Goal: Information Seeking & Learning: Learn about a topic

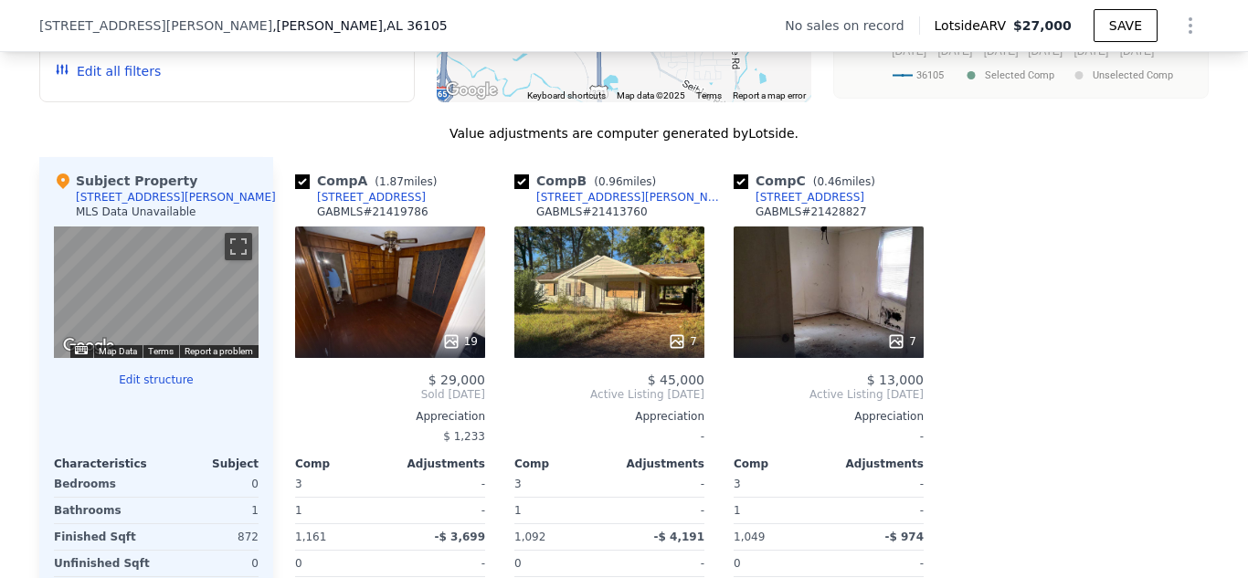
scroll to position [1460, 0]
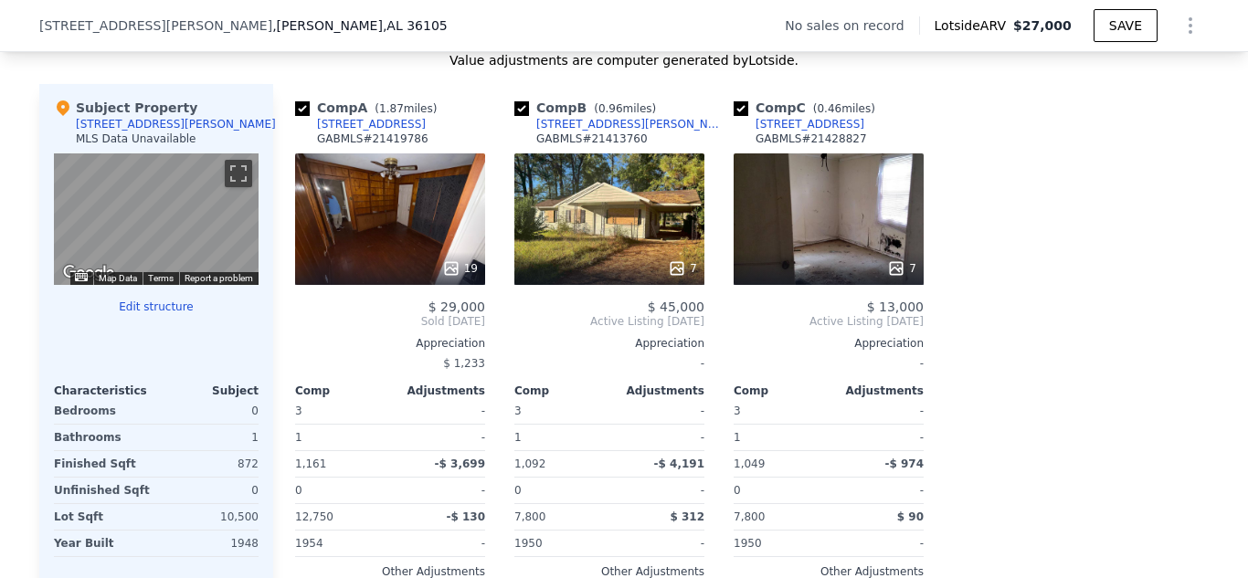
click at [840, 258] on div "7" at bounding box center [829, 219] width 190 height 132
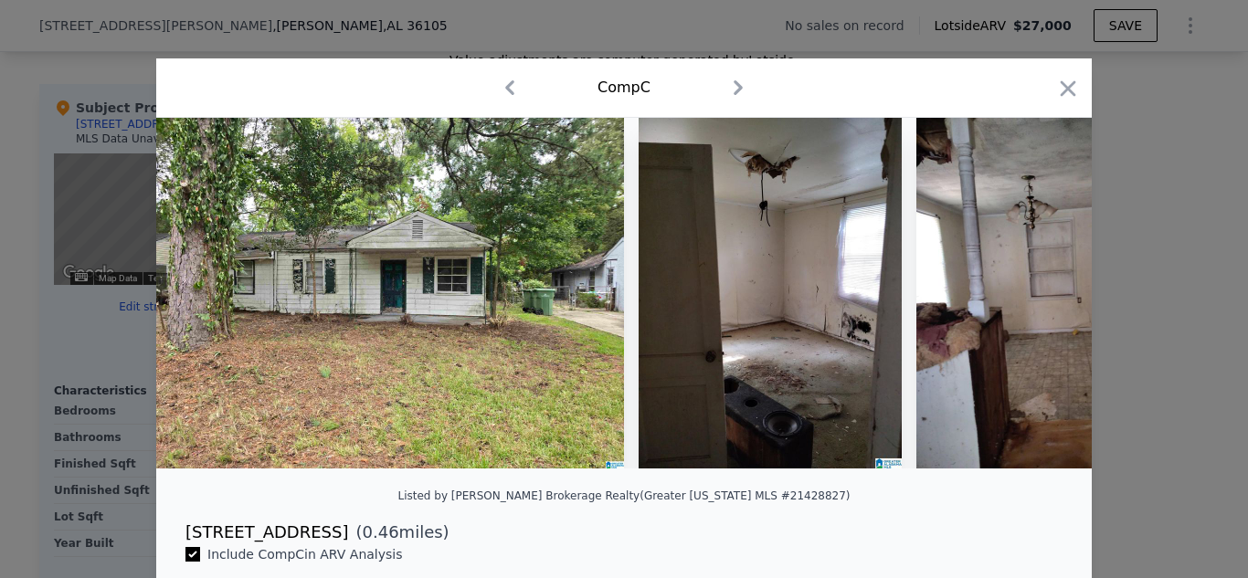
click at [727, 87] on icon "button" at bounding box center [738, 87] width 29 height 29
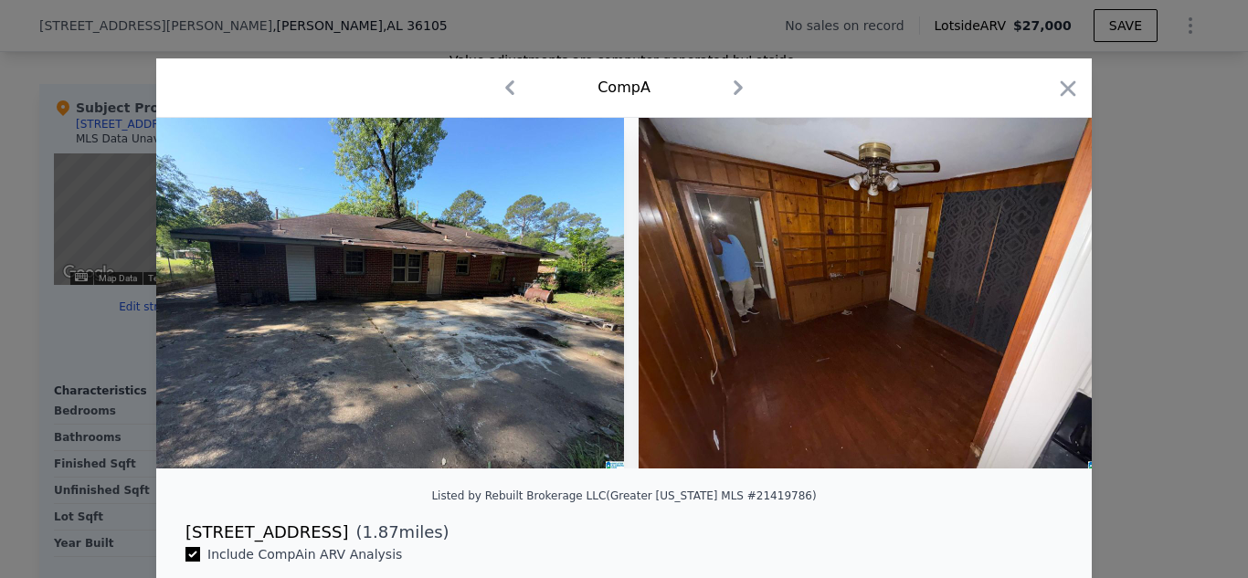
click at [727, 87] on icon "button" at bounding box center [738, 87] width 29 height 29
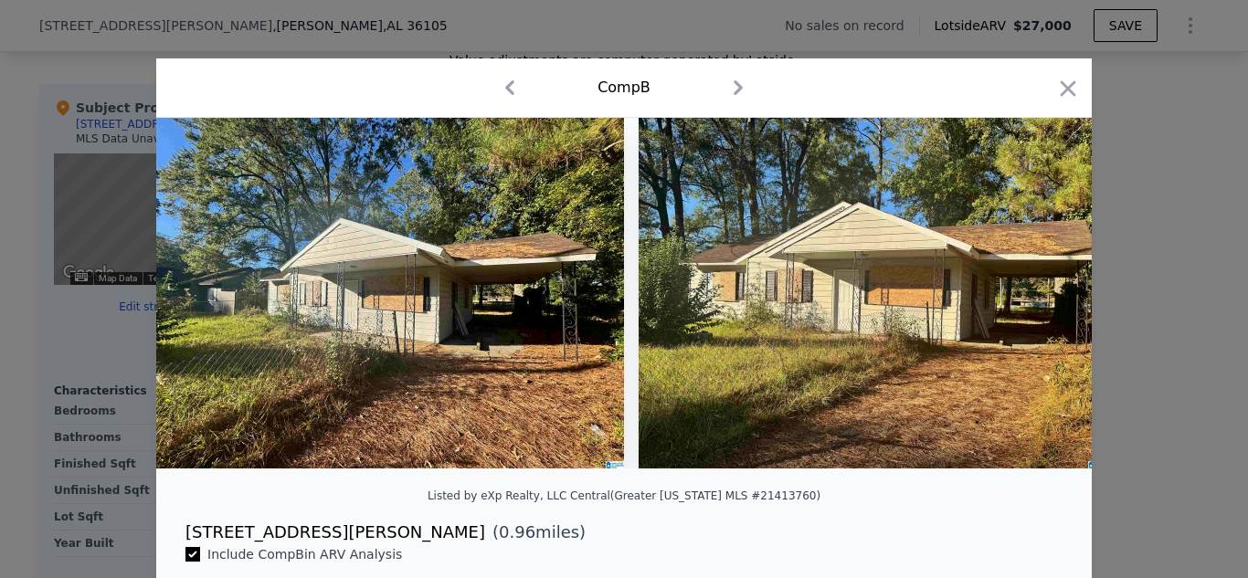
click at [727, 87] on icon "button" at bounding box center [738, 87] width 29 height 29
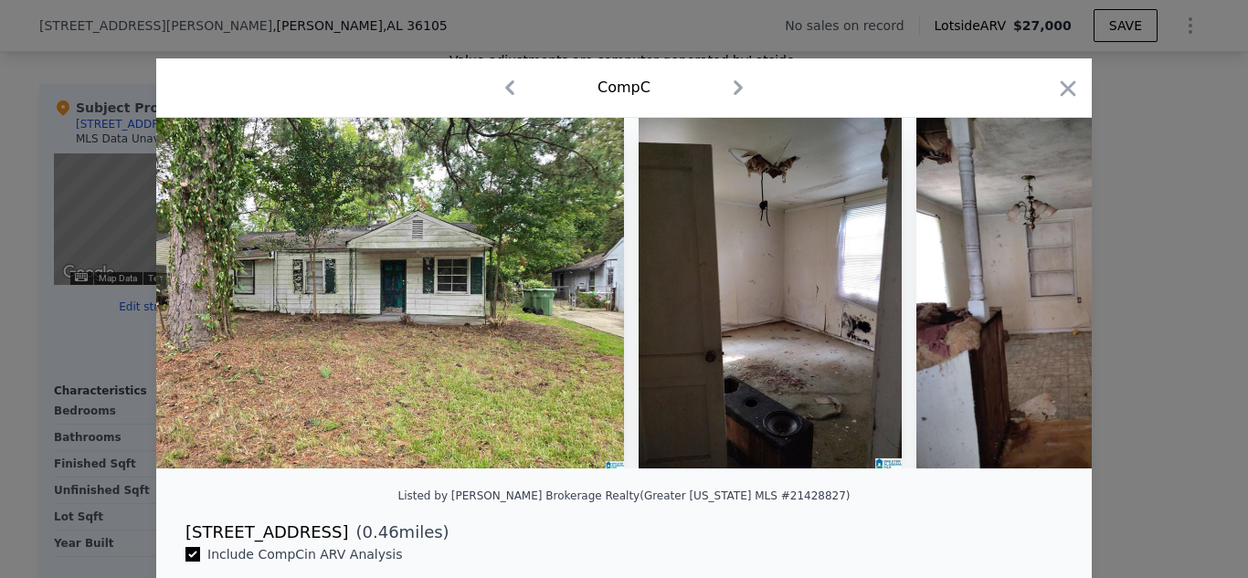
click at [734, 84] on icon "button" at bounding box center [738, 87] width 9 height 15
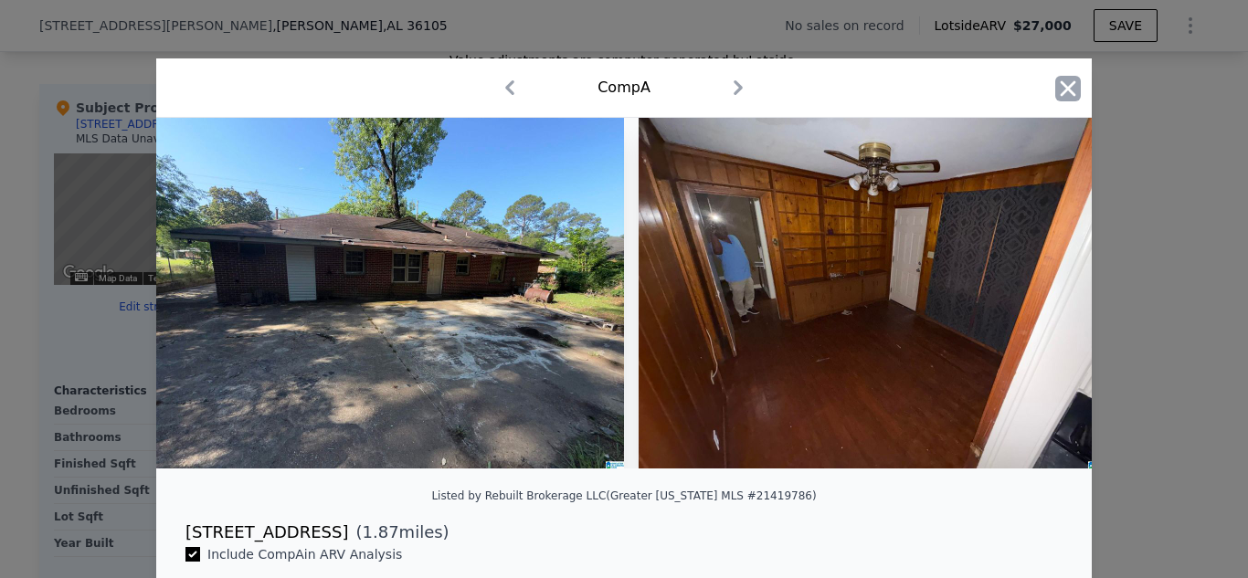
click at [1064, 85] on icon "button" at bounding box center [1069, 88] width 16 height 16
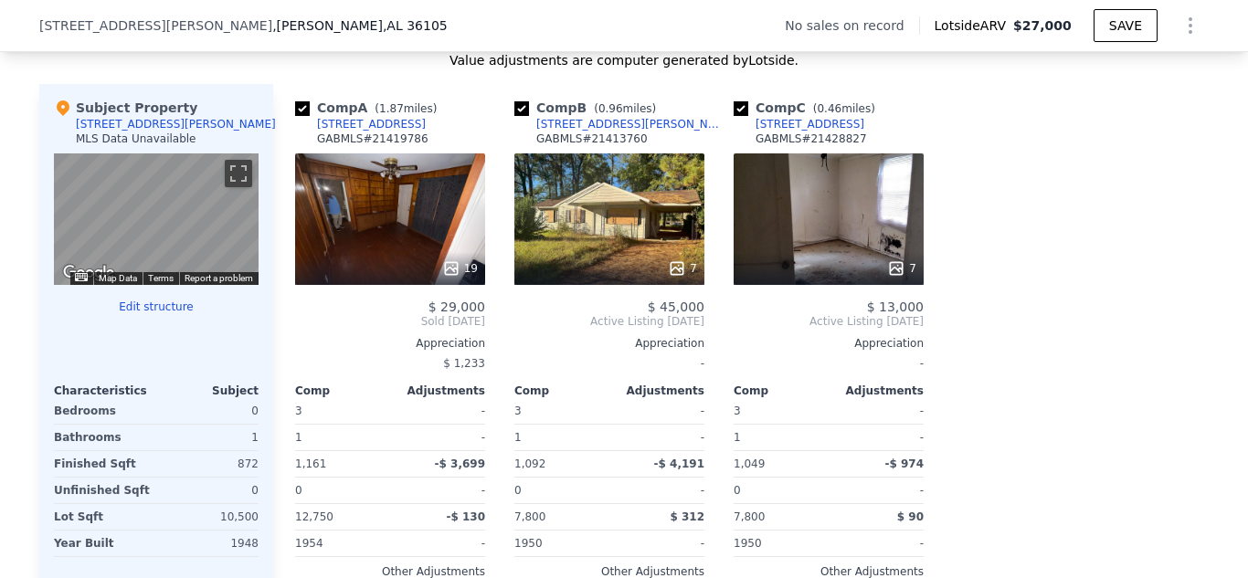
click at [349, 241] on div "19" at bounding box center [390, 219] width 190 height 132
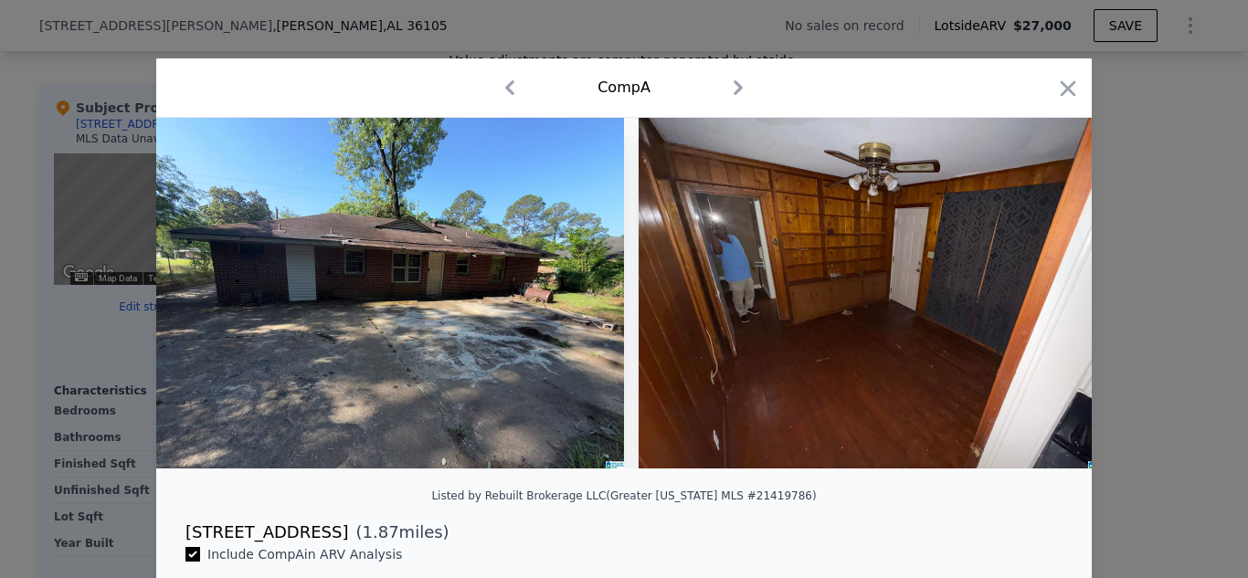
click at [734, 86] on icon "button" at bounding box center [738, 87] width 9 height 15
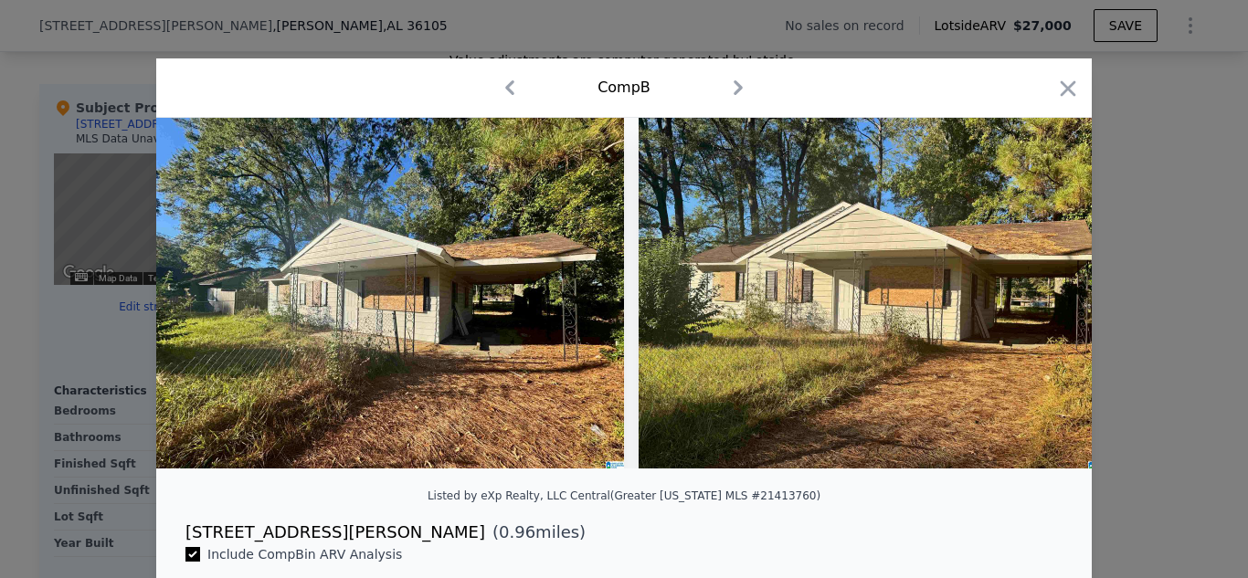
click at [734, 86] on icon "button" at bounding box center [738, 87] width 9 height 15
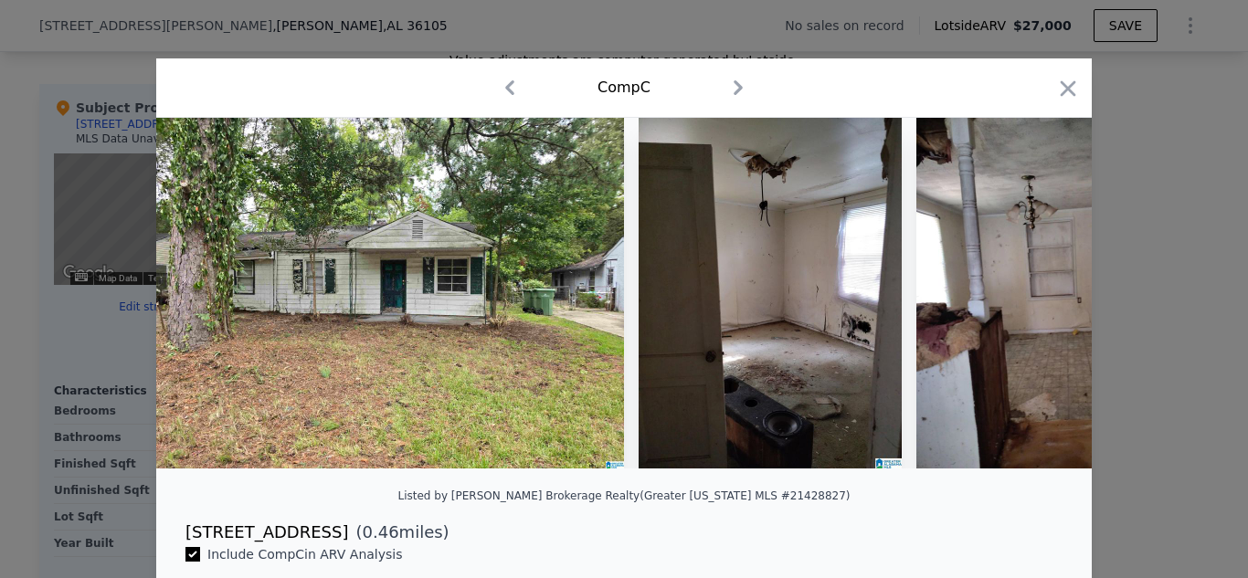
click at [734, 86] on icon "button" at bounding box center [738, 87] width 9 height 15
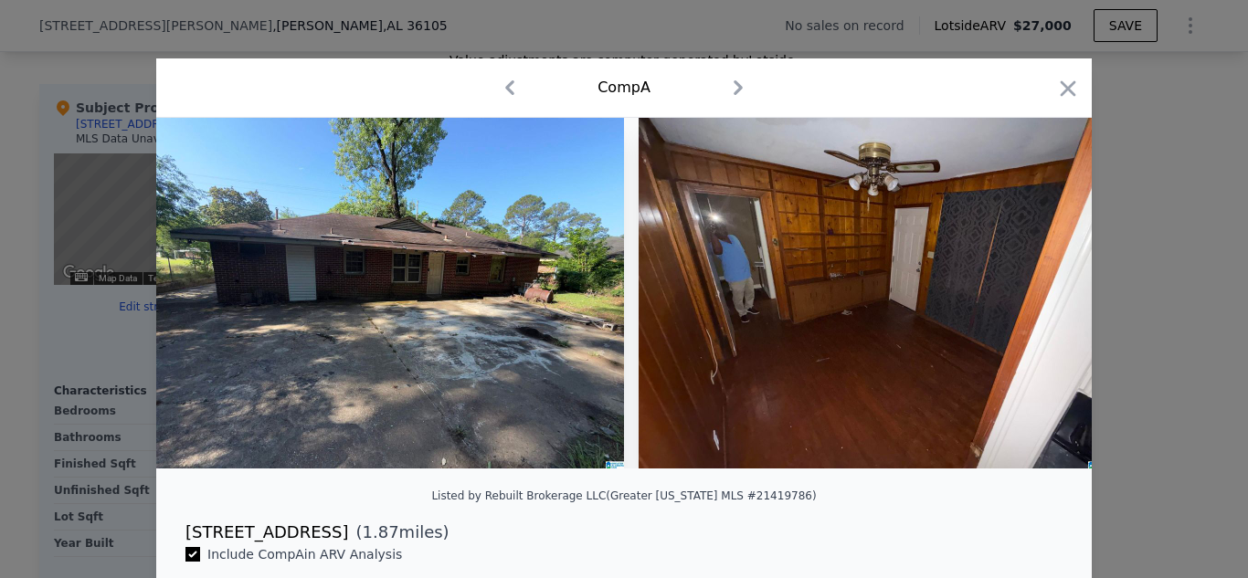
click at [734, 86] on icon "button" at bounding box center [738, 87] width 9 height 15
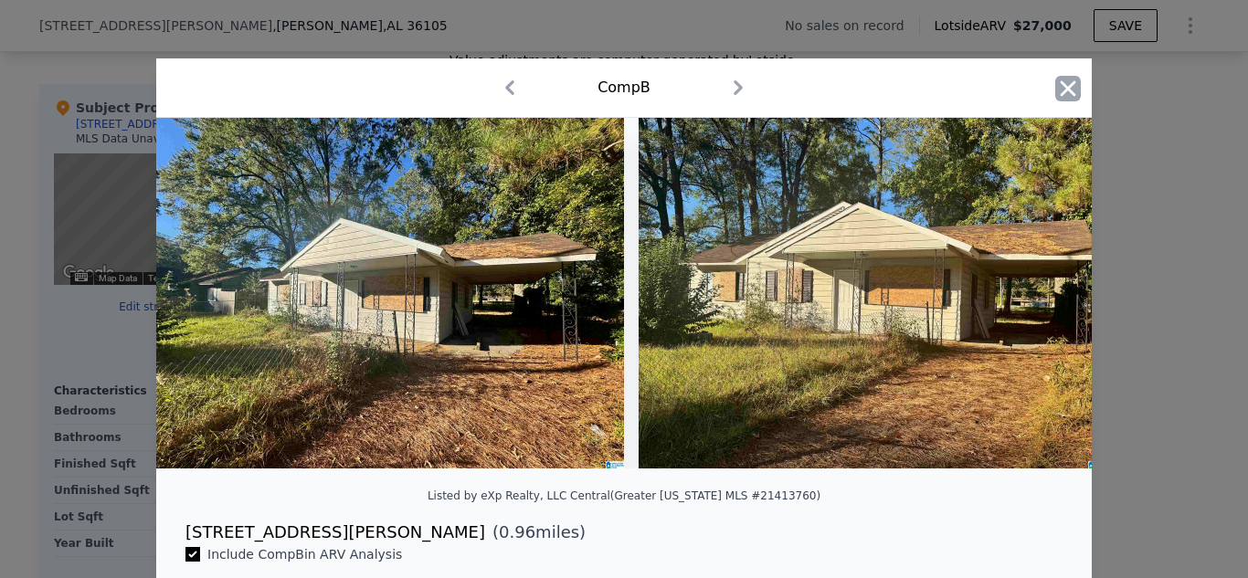
click at [1057, 89] on icon "button" at bounding box center [1068, 89] width 26 height 26
